Goal: Subscribe to service/newsletter

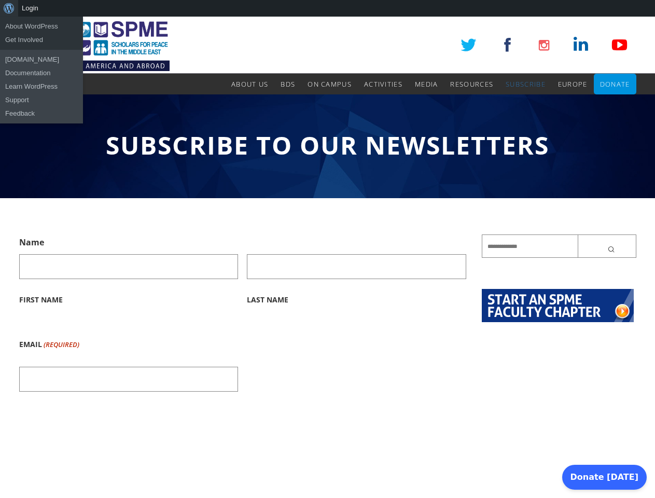
click at [327, 8] on div "About WordPress About WordPress Get Involved WordPress.org Documentation Learn …" at bounding box center [327, 8] width 655 height 17
click at [327, 257] on input "Last Name" at bounding box center [356, 266] width 219 height 25
